Goal: Task Accomplishment & Management: Manage account settings

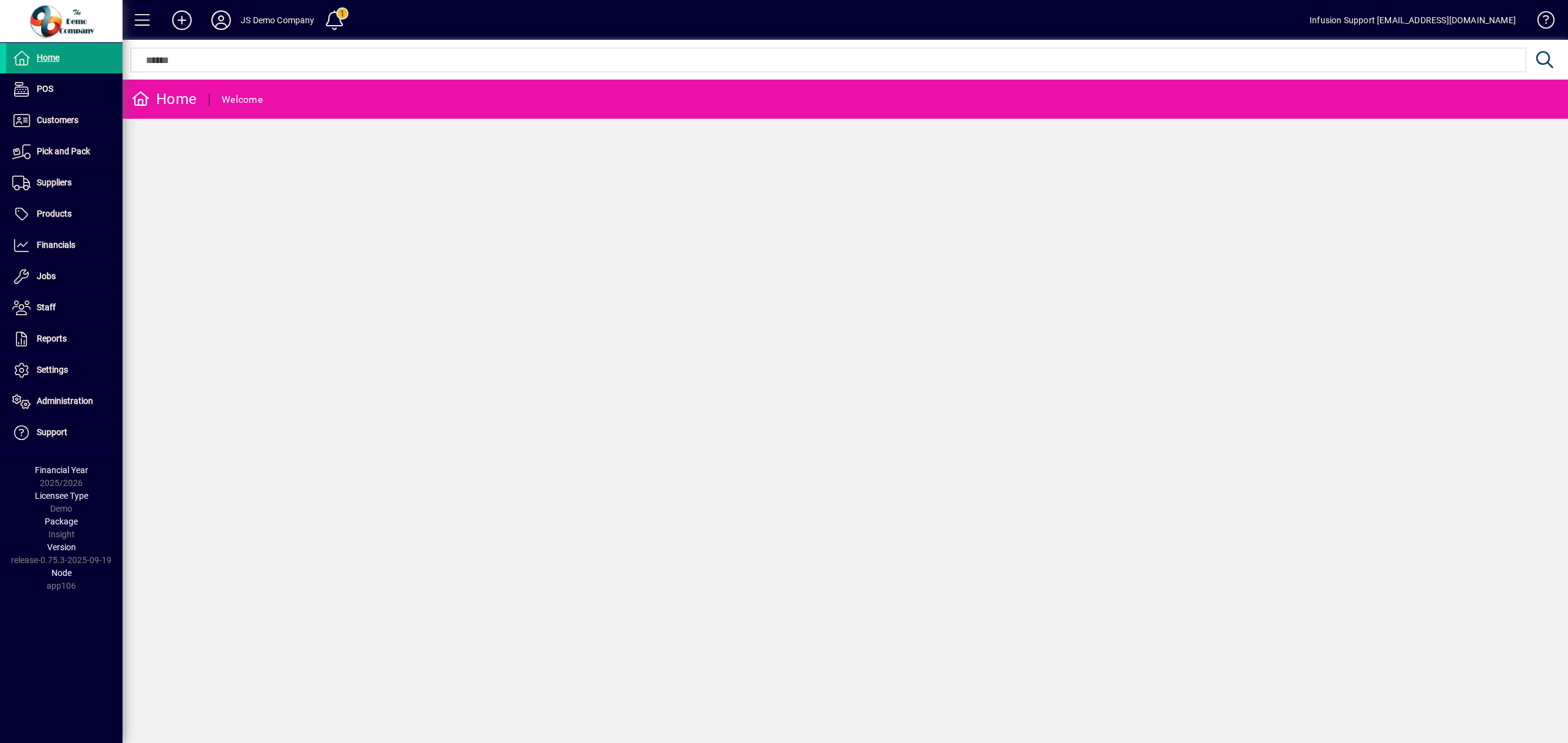
click at [214, 17] on icon at bounding box center [221, 20] width 24 height 19
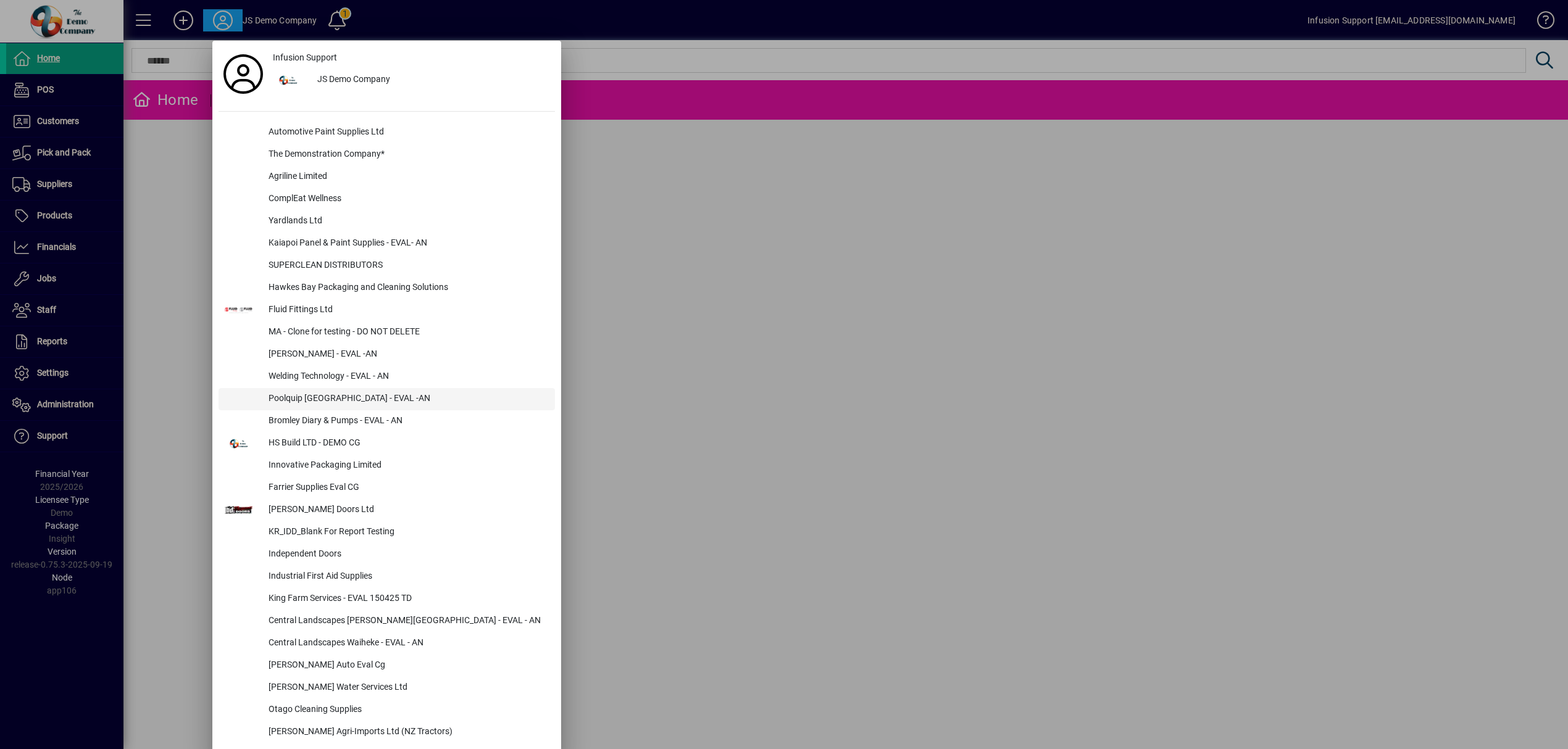
click at [370, 398] on div "Poolquip [GEOGRAPHIC_DATA] - EVAL -AN" at bounding box center [406, 399] width 296 height 22
